Goal: Task Accomplishment & Management: Use online tool/utility

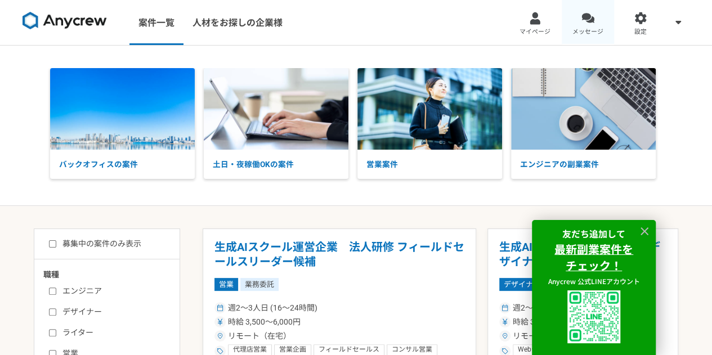
click at [587, 14] on div at bounding box center [587, 18] width 13 height 13
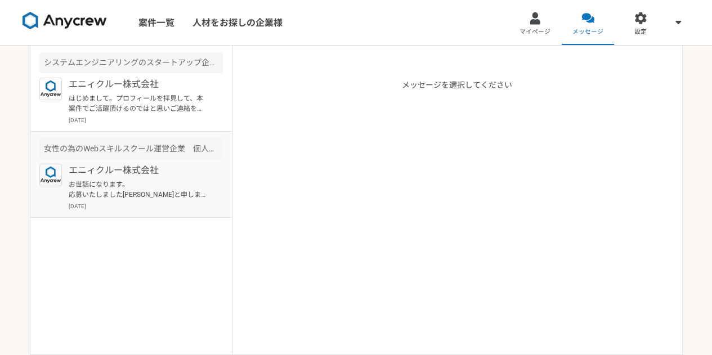
click at [174, 185] on p "お世話になります。 応募いたしました[PERSON_NAME]と申します。 [DATE]に株式会社リクルートを退職し、個人事業主として営業案件やカスタマーサク…" at bounding box center [138, 189] width 139 height 20
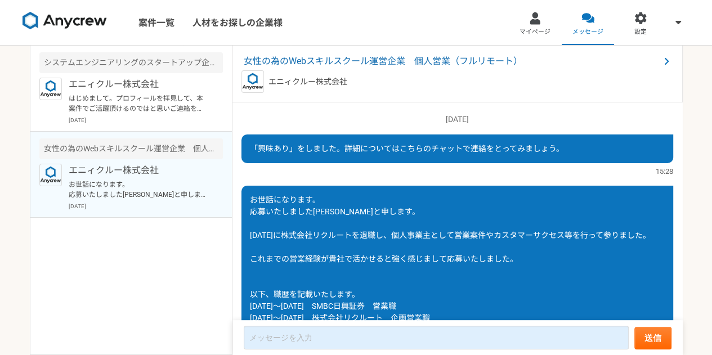
scroll to position [93, 0]
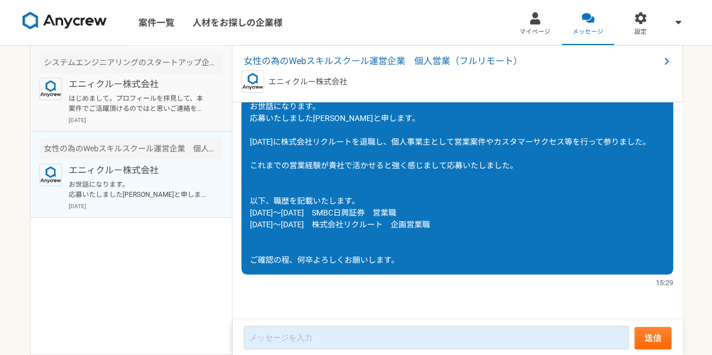
click at [174, 107] on p "はじめまして。プロフィールを拝見して、本案件でご活躍頂けるのではと思いご連絡を差し上げました。 案件ページの内容をご確認頂き、もし条件など合致されるようでした…" at bounding box center [138, 103] width 139 height 20
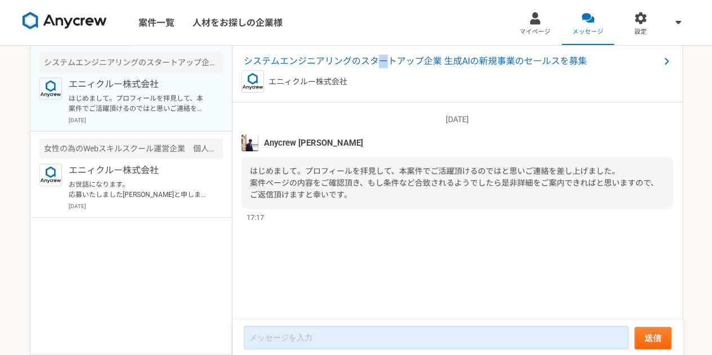
drag, startPoint x: 383, startPoint y: 64, endPoint x: 376, endPoint y: 66, distance: 6.6
click at [377, 66] on span "システムエンジニアリングのスタートアップ企業 生成AIの新規事業のセールスを募集" at bounding box center [452, 62] width 416 height 14
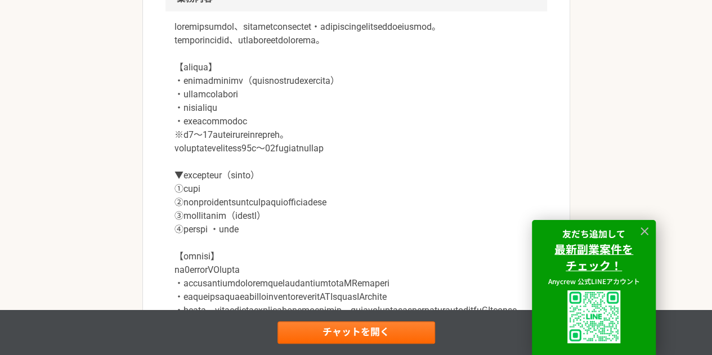
scroll to position [563, 0]
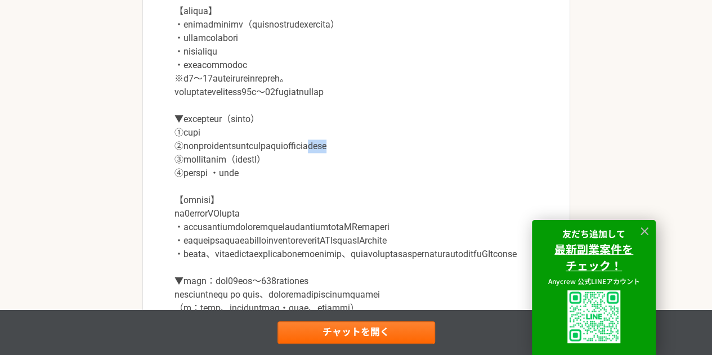
drag, startPoint x: 456, startPoint y: 161, endPoint x: 507, endPoint y: 163, distance: 51.8
click at [507, 163] on p at bounding box center [355, 139] width 363 height 351
copy p "示唆出し"
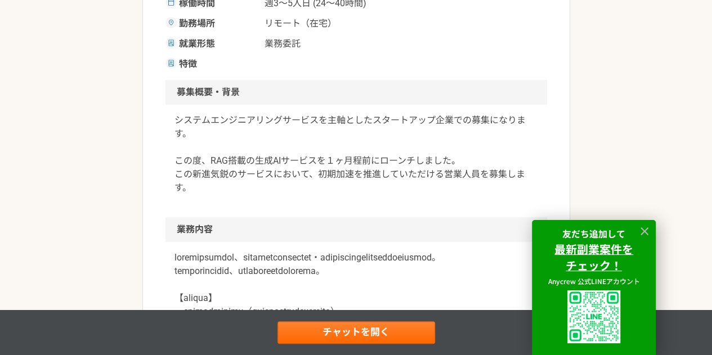
scroll to position [281, 0]
